Goal: Find specific fact: Find specific fact

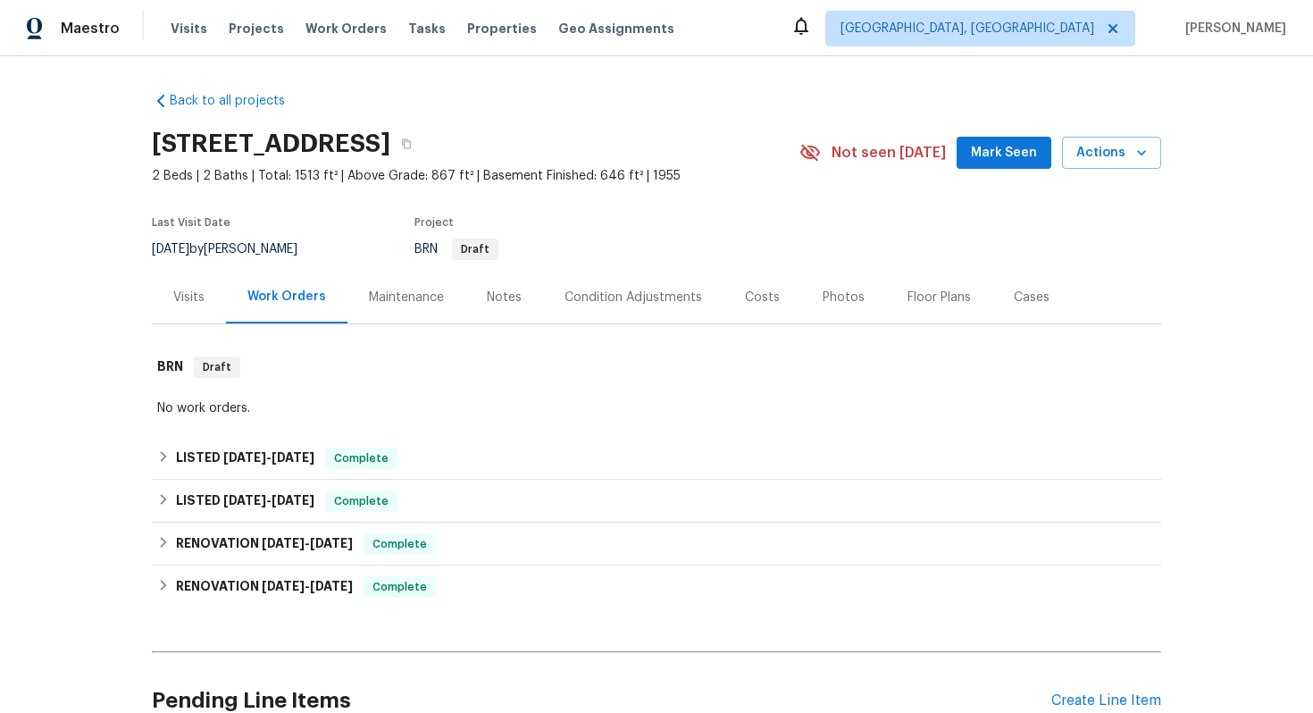
click at [188, 291] on div "Visits" at bounding box center [188, 298] width 31 height 18
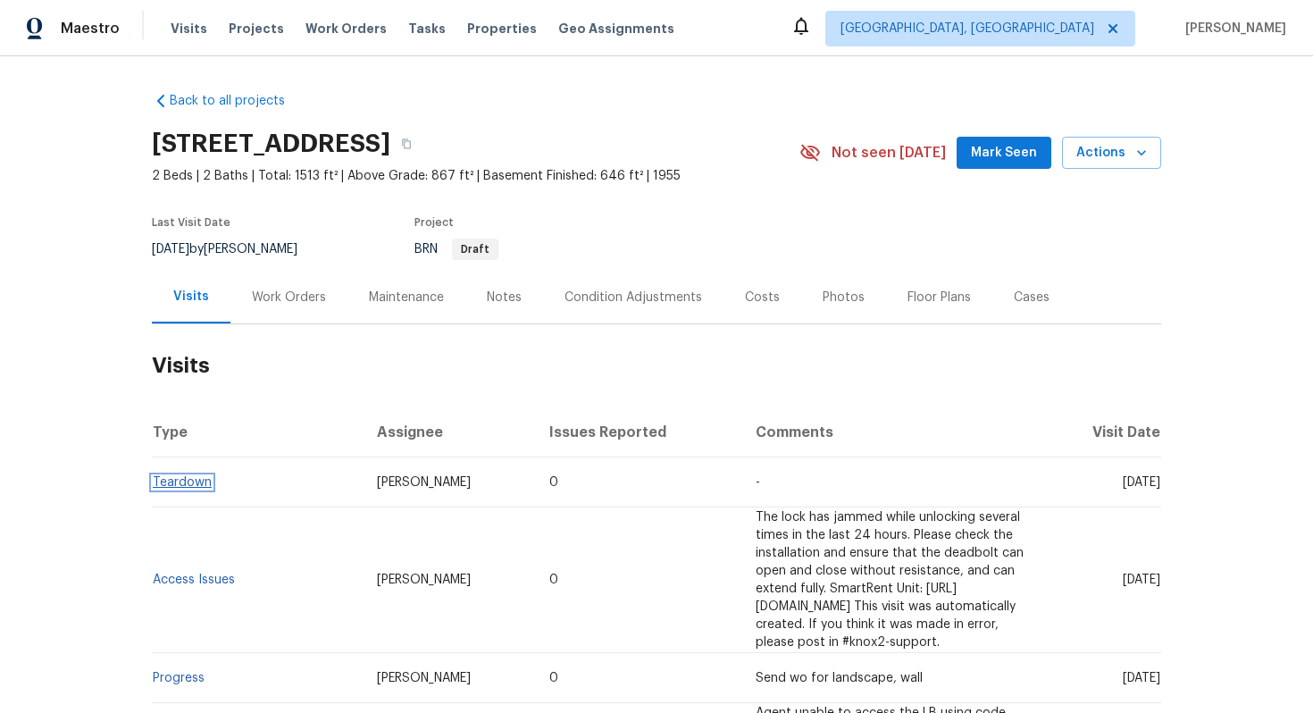
click at [202, 482] on link "Teardown" at bounding box center [182, 482] width 59 height 13
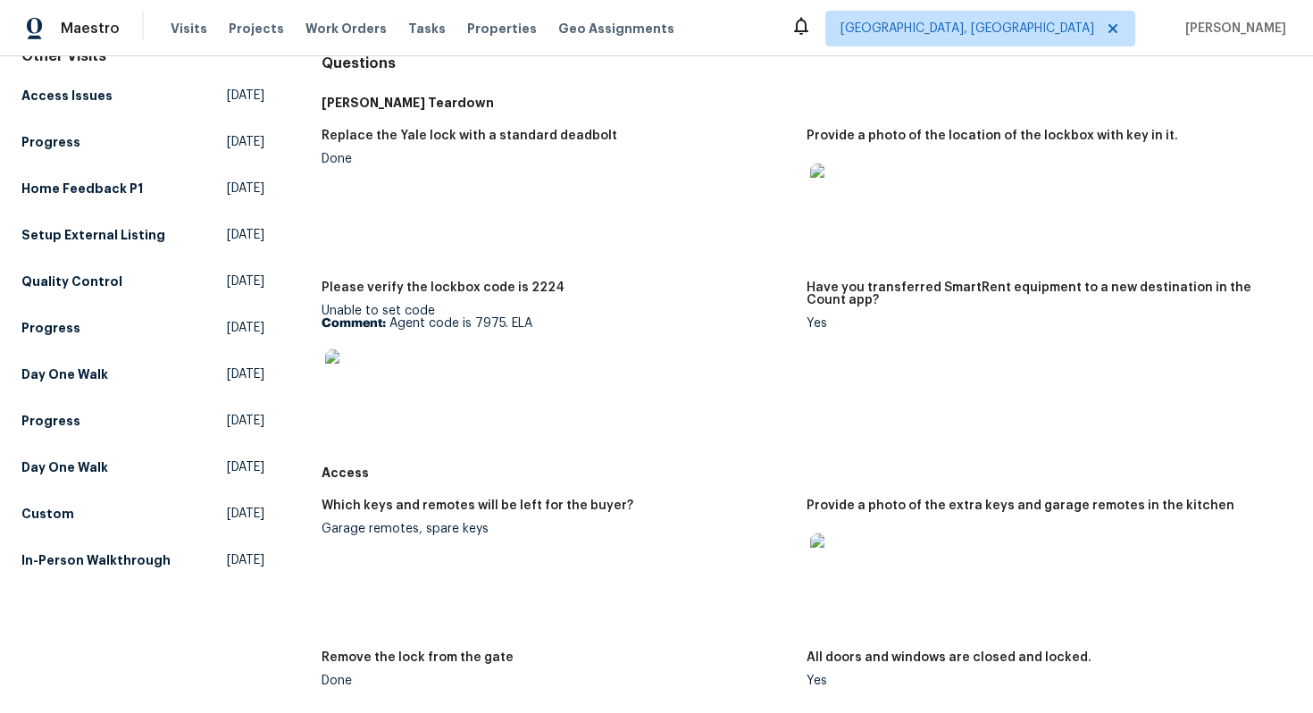
scroll to position [156, 0]
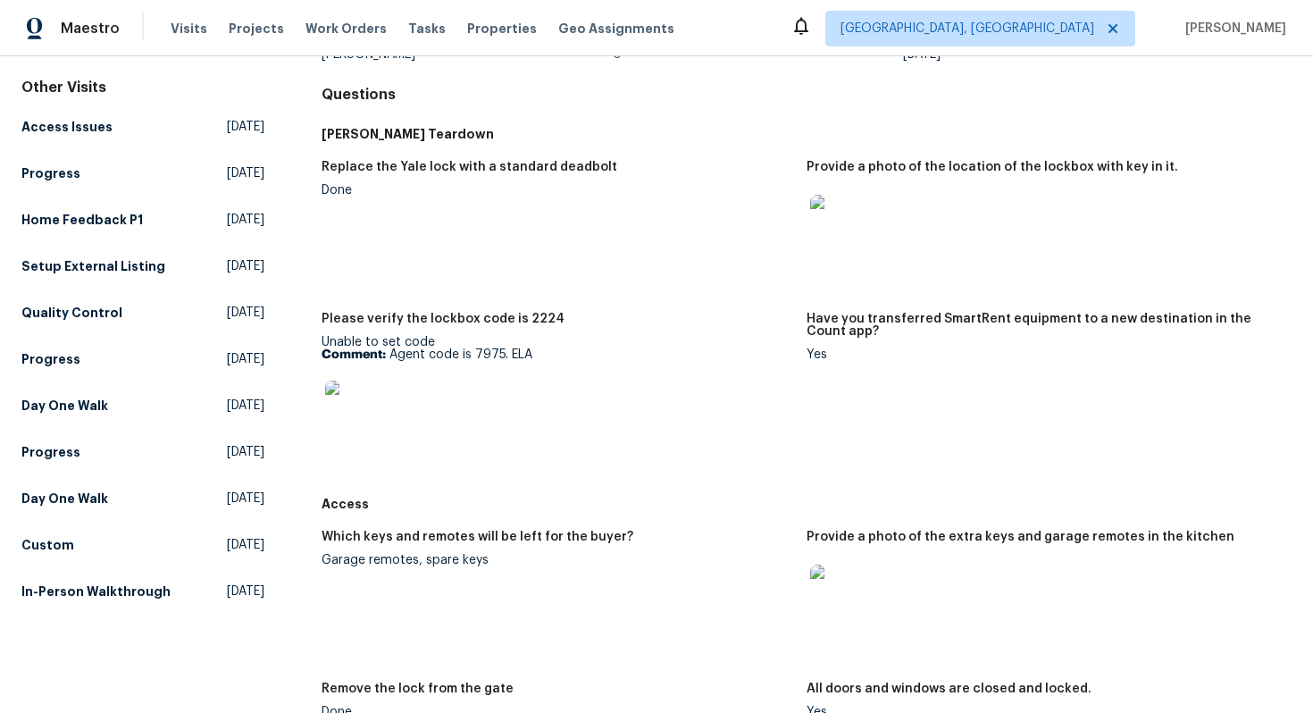
click at [836, 227] on img at bounding box center [838, 223] width 57 height 57
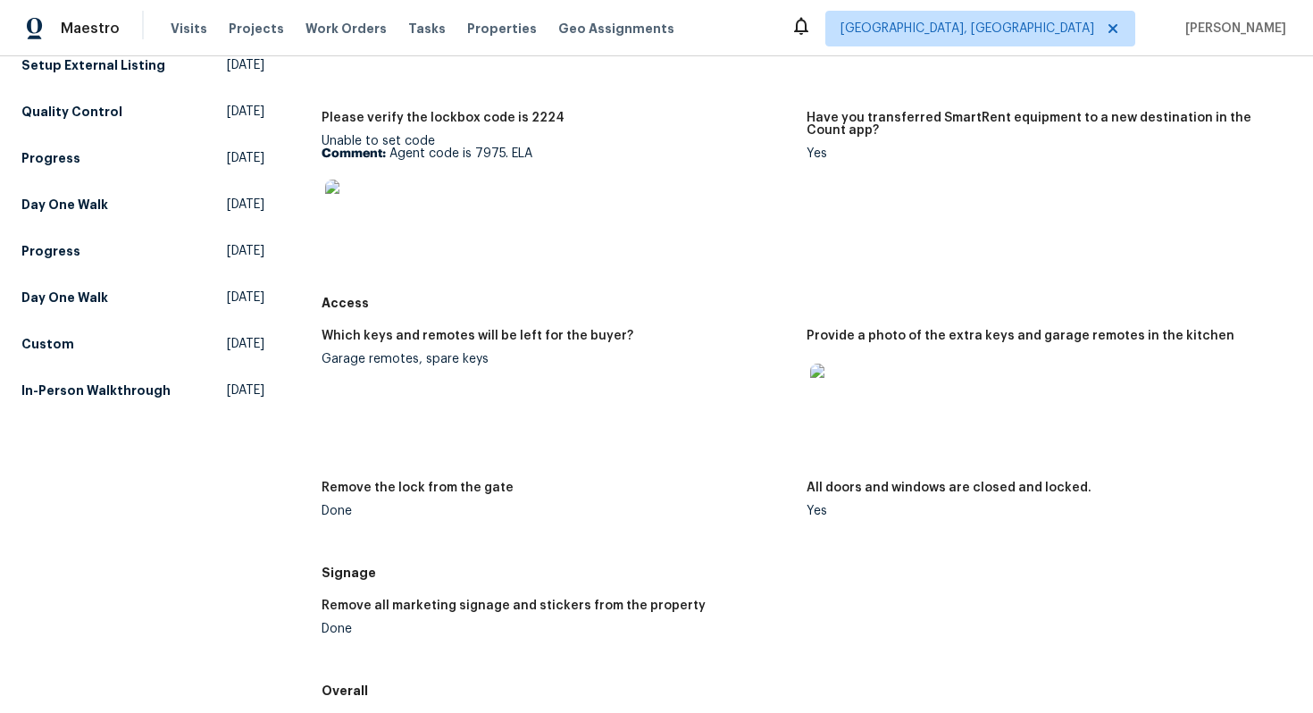
scroll to position [0, 0]
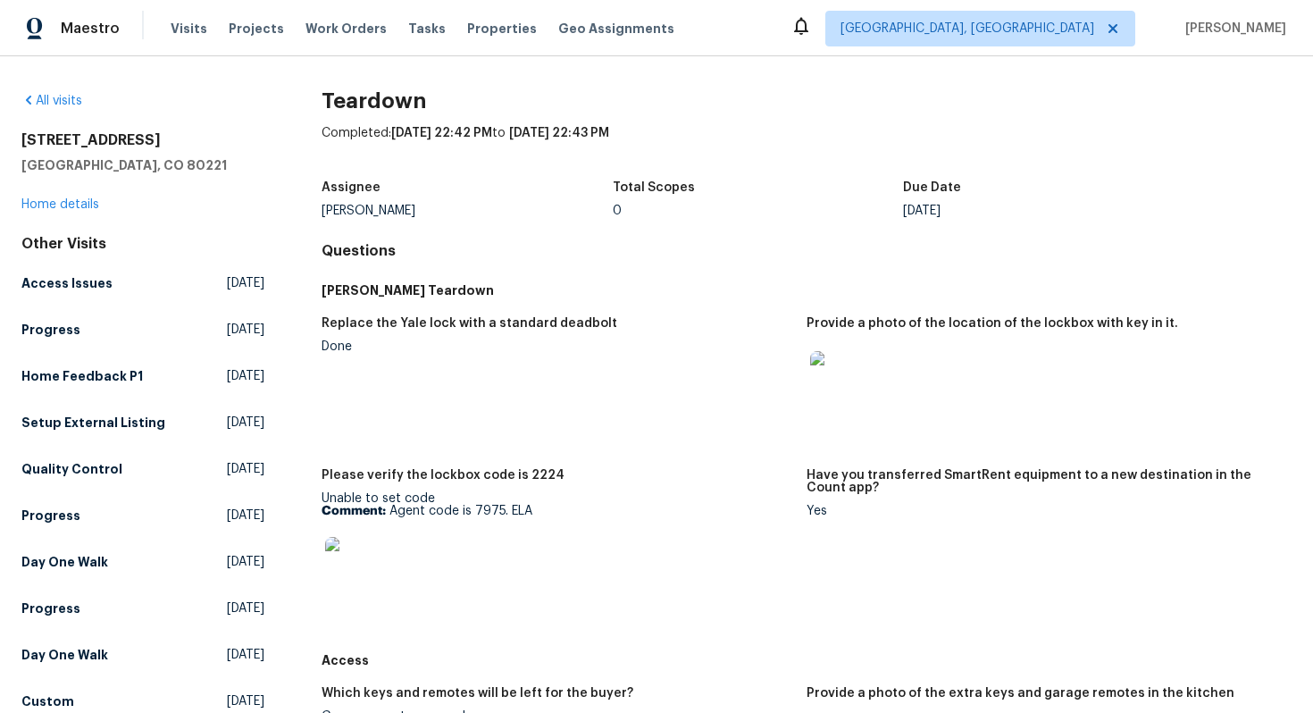
click at [842, 380] on img at bounding box center [838, 379] width 57 height 57
click at [481, 513] on p "Comment: Agent code is 7975. ELA" at bounding box center [557, 511] width 471 height 13
copy p "7975"
